Goal: Transaction & Acquisition: Purchase product/service

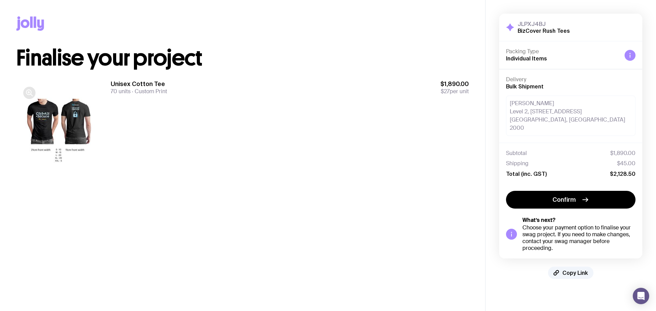
click at [29, 94] on icon "button" at bounding box center [29, 93] width 8 height 8
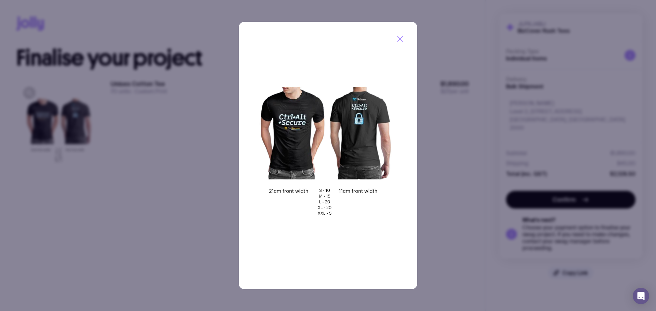
drag, startPoint x: 438, startPoint y: 171, endPoint x: 441, endPoint y: 175, distance: 5.1
click at [438, 171] on div at bounding box center [328, 155] width 656 height 311
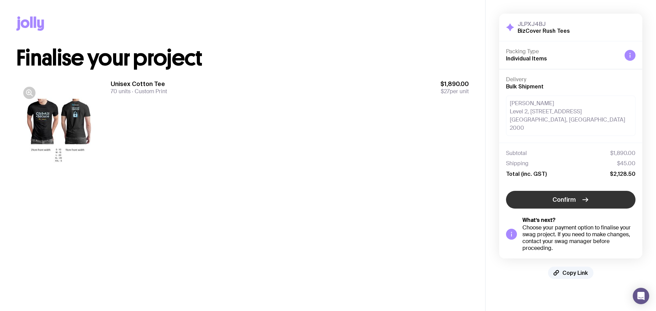
click at [531, 194] on button "Confirm" at bounding box center [570, 200] width 129 height 18
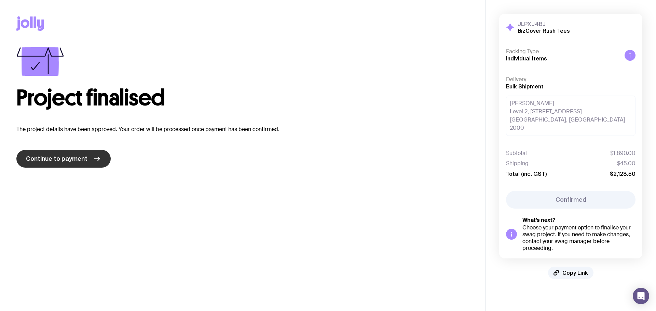
click at [49, 164] on link "Continue to payment" at bounding box center [63, 159] width 94 height 18
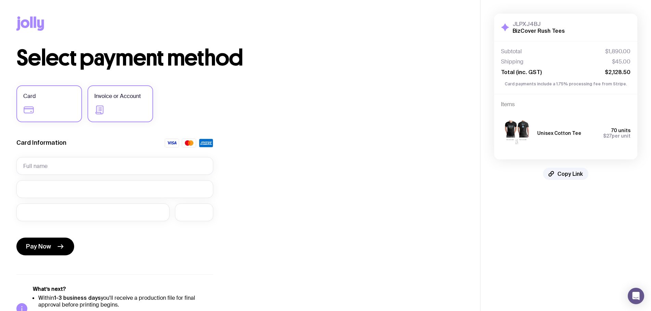
click at [126, 111] on label "Invoice or Account" at bounding box center [120, 103] width 66 height 37
click at [0, 0] on input "Invoice or Account" at bounding box center [0, 0] width 0 height 0
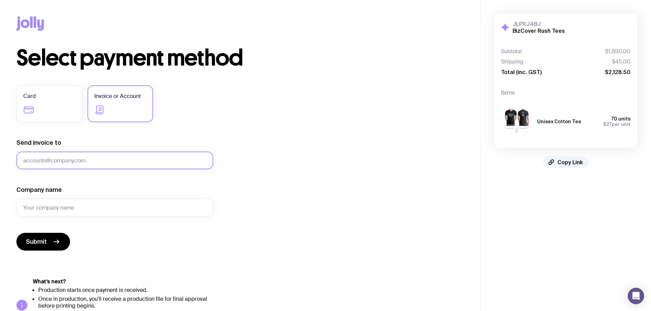
click at [87, 167] on input "Send invoice to" at bounding box center [114, 161] width 197 height 18
type input "[PERSON_NAME][EMAIL_ADDRESS][DOMAIN_NAME]"
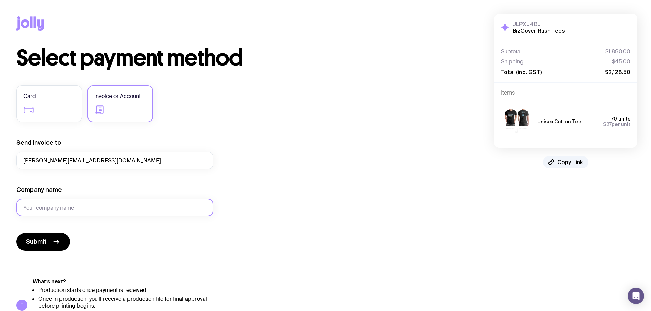
click at [160, 208] on input "Company name" at bounding box center [114, 208] width 197 height 18
type input "BizCover"
drag, startPoint x: 293, startPoint y: 163, endPoint x: 296, endPoint y: 171, distance: 7.9
click at [293, 163] on div "Select payment method Card Invoice or Account Send invoice to [PERSON_NAME][EMA…" at bounding box center [239, 189] width 447 height 285
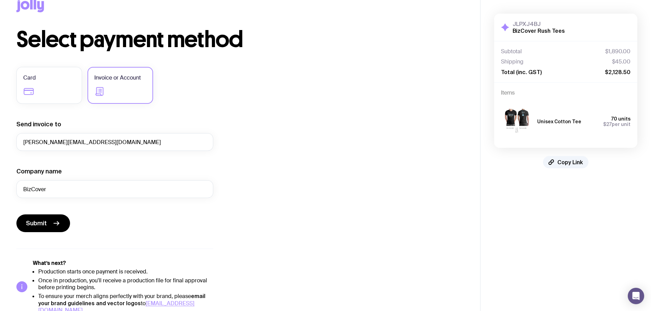
scroll to position [28, 0]
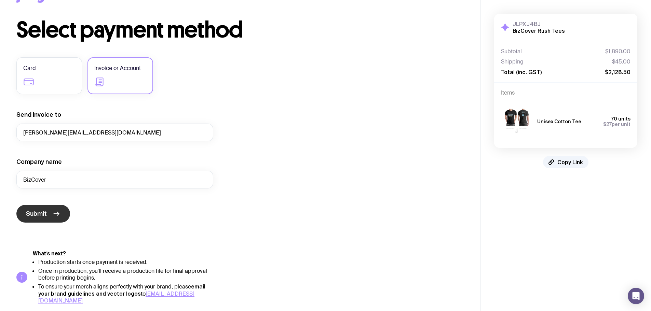
click at [30, 212] on span "Submit" at bounding box center [36, 214] width 21 height 8
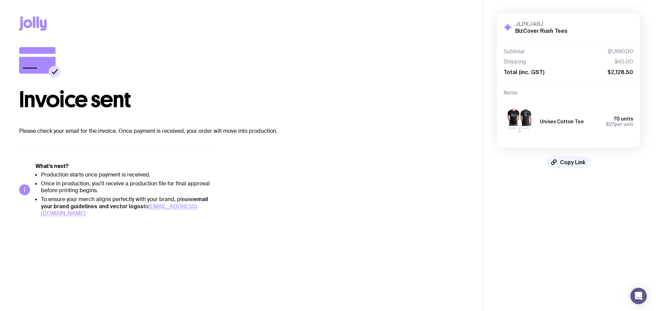
scroll to position [0, 0]
